Goal: Information Seeking & Learning: Compare options

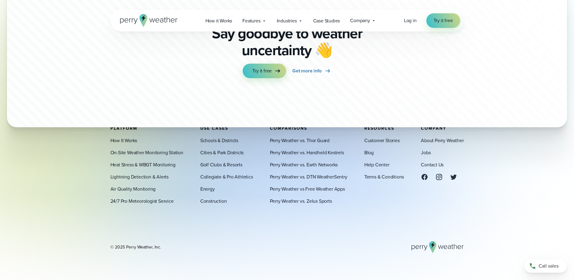
scroll to position [2272, 0]
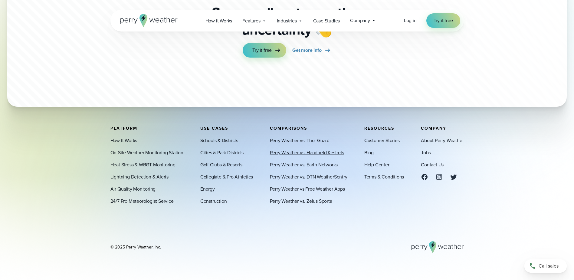
click at [309, 153] on link "Perry Weather vs. Handheld Kestrels" at bounding box center [307, 152] width 74 height 7
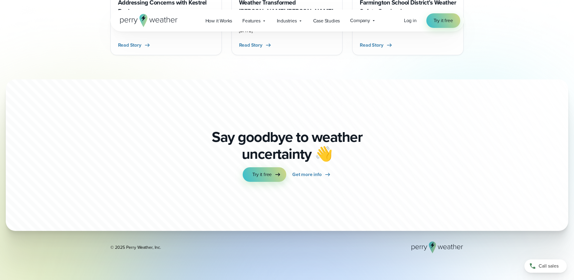
scroll to position [2330, 0]
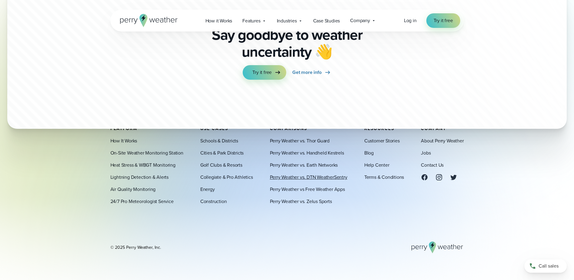
click at [321, 174] on link "Perry Weather vs. DTN WeatherSentry" at bounding box center [308, 176] width 77 height 7
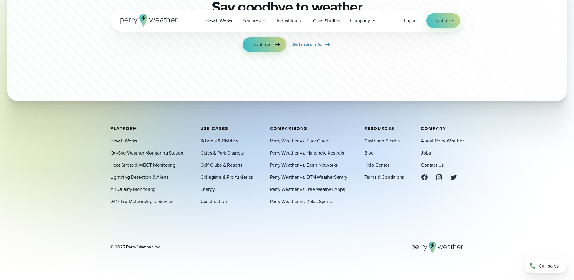
scroll to position [2360, 0]
